Goal: Ask a question: Seek information or help from site administrators or community

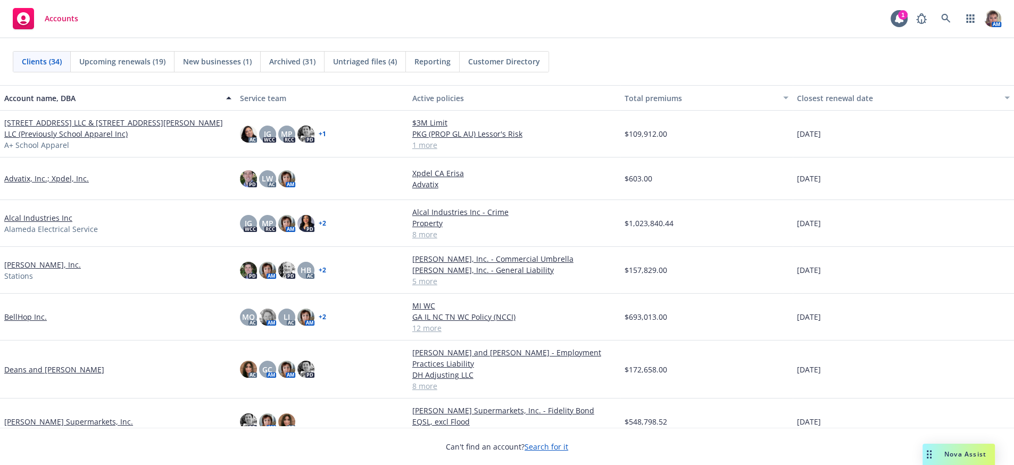
click at [973, 455] on span "Nova Assist" at bounding box center [965, 453] width 42 height 9
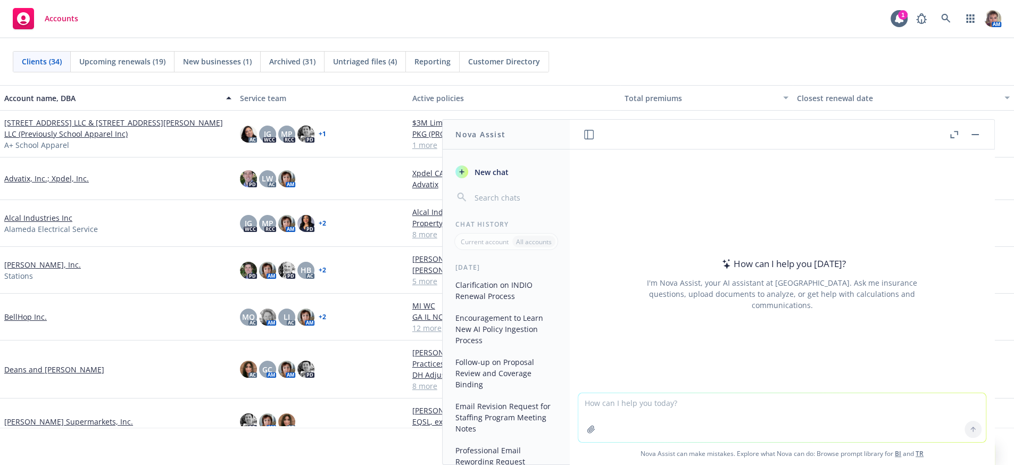
click at [621, 403] on textarea at bounding box center [781, 417] width 407 height 49
drag, startPoint x: 733, startPoint y: 398, endPoint x: 696, endPoint y: 398, distance: 37.8
click at [696, 398] on textarea "Difference between an Induction Over" at bounding box center [781, 416] width 407 height 52
type textarea "Difference between an Induction verses Radiant Cook top"
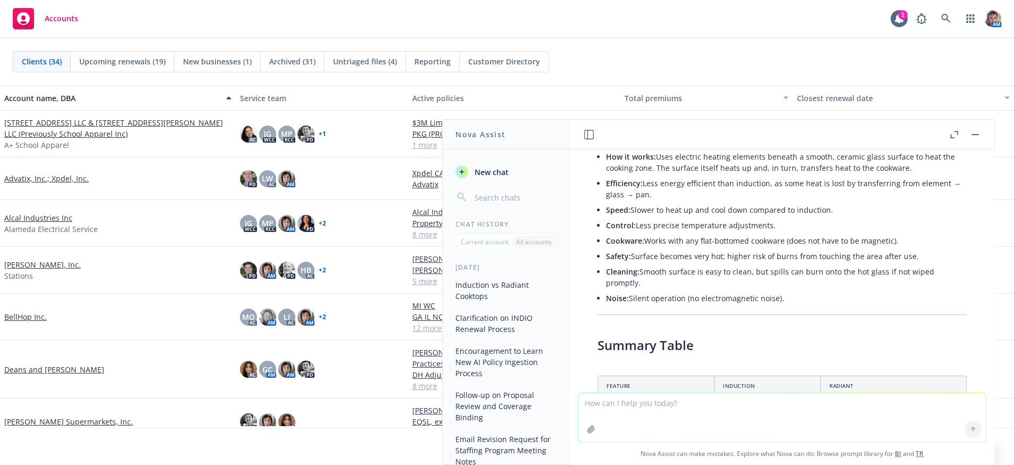
scroll to position [333, 0]
